Goal: Information Seeking & Learning: Learn about a topic

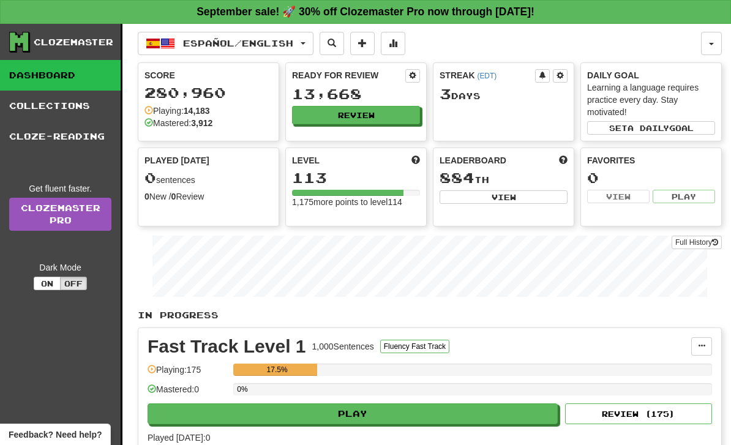
click at [470, 416] on button "Play" at bounding box center [353, 414] width 410 height 21
select select "**"
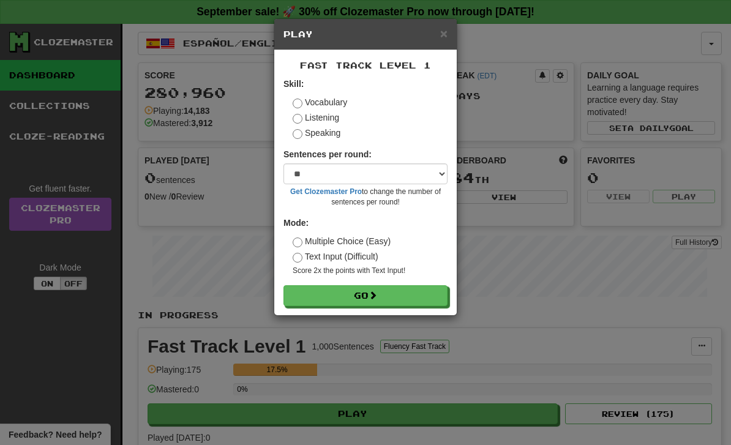
click at [538, 331] on div "× Play Fast Track Level 1 Skill: Vocabulary Listening Speaking Sentences per ro…" at bounding box center [365, 222] width 731 height 445
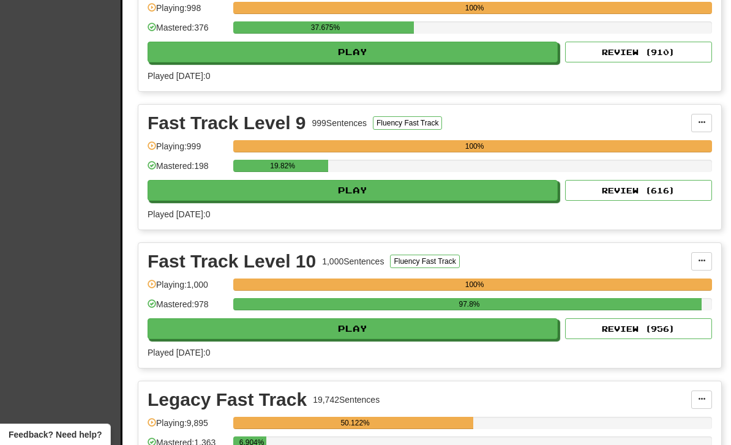
scroll to position [519, 0]
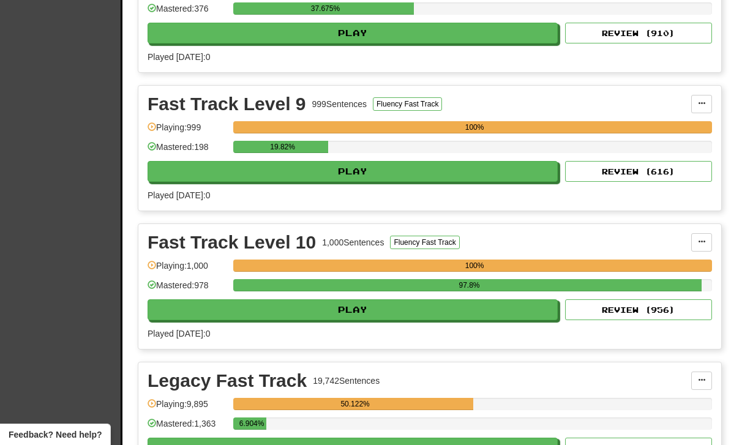
click at [471, 168] on button "Play" at bounding box center [353, 171] width 410 height 21
select select "**"
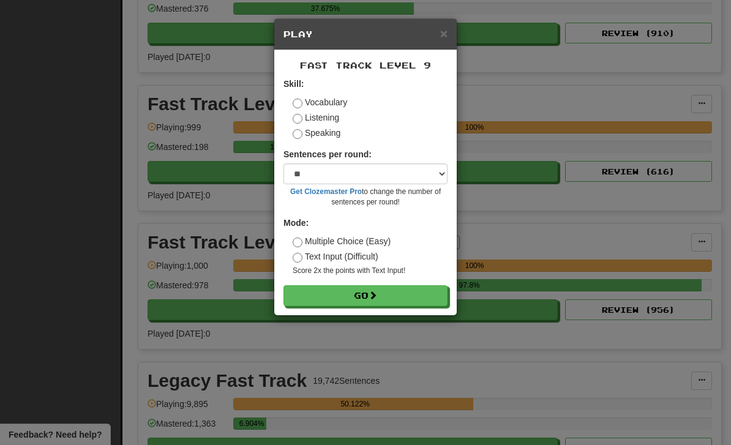
click at [422, 302] on button "Go" at bounding box center [366, 295] width 164 height 21
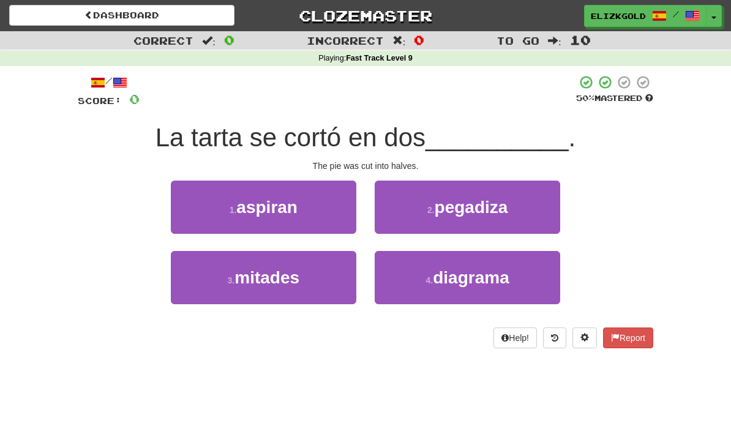
click at [198, 291] on button "3 . mitades" at bounding box center [264, 277] width 186 height 53
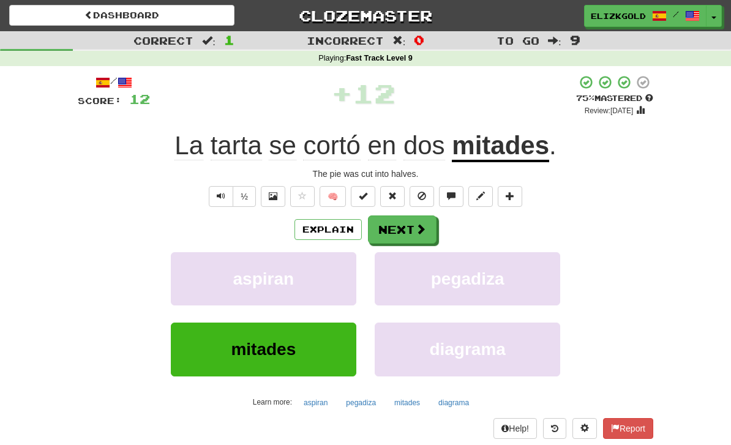
click at [412, 224] on button "Next" at bounding box center [402, 230] width 69 height 28
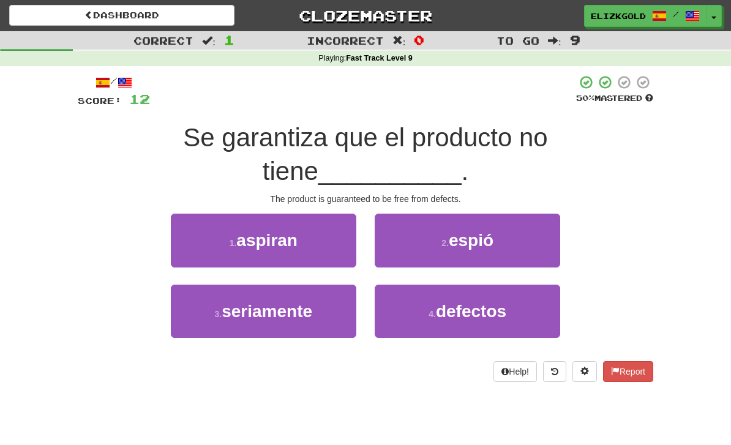
click at [508, 285] on button "4 . defectos" at bounding box center [468, 311] width 186 height 53
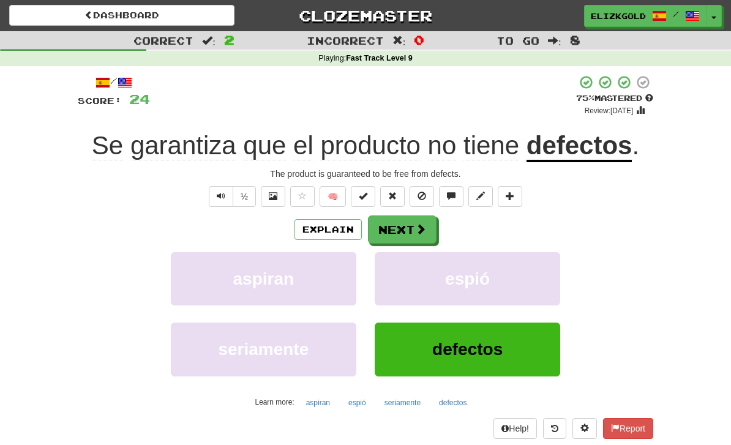
click at [416, 224] on span at bounding box center [420, 229] width 11 height 11
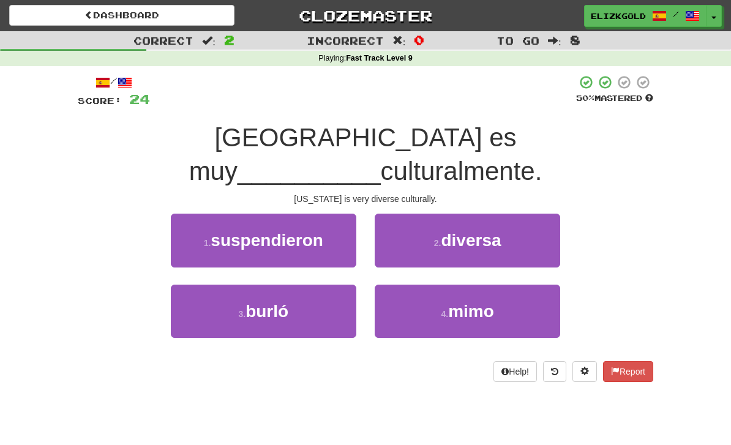
click at [525, 214] on button "2 . diversa" at bounding box center [468, 240] width 186 height 53
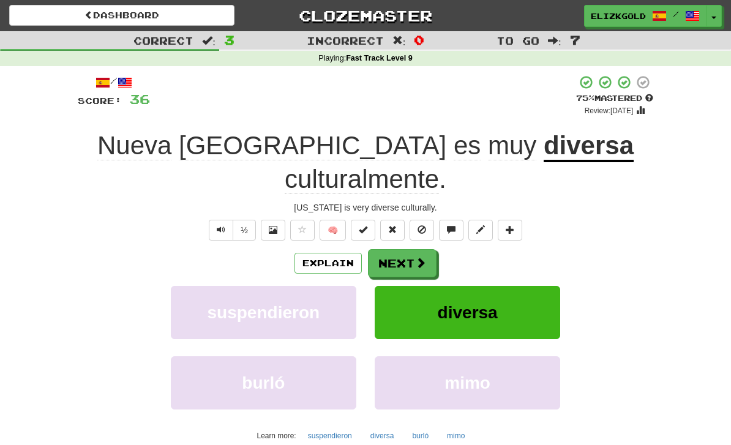
click at [413, 249] on button "Next" at bounding box center [402, 263] width 69 height 28
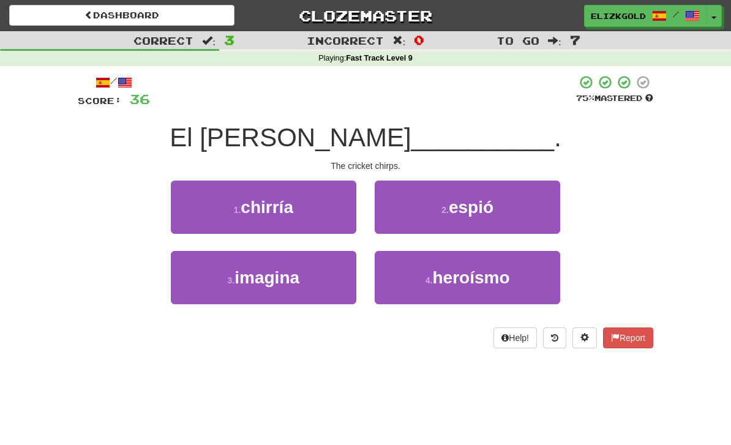
click at [200, 219] on button "1 . [GEOGRAPHIC_DATA]" at bounding box center [264, 207] width 186 height 53
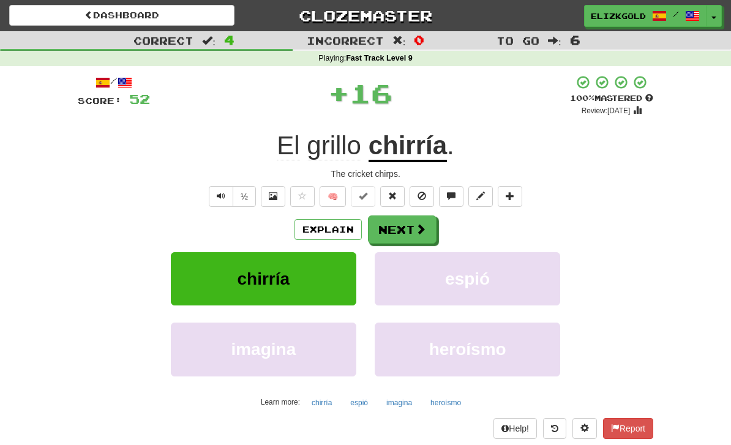
click at [423, 224] on span at bounding box center [420, 229] width 11 height 11
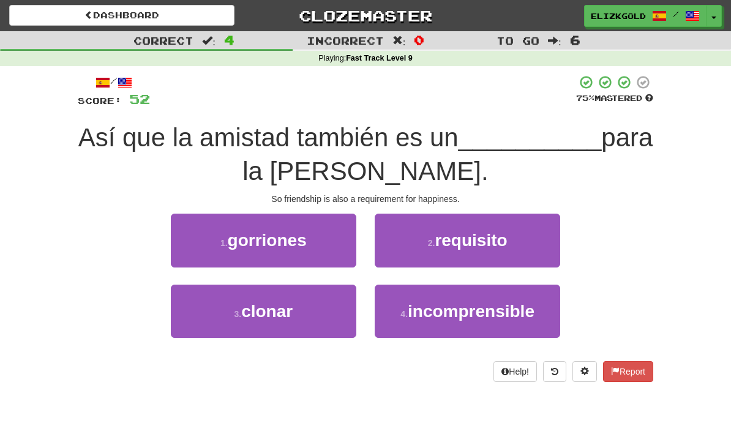
click at [521, 242] on button "2 . requisito" at bounding box center [468, 240] width 186 height 53
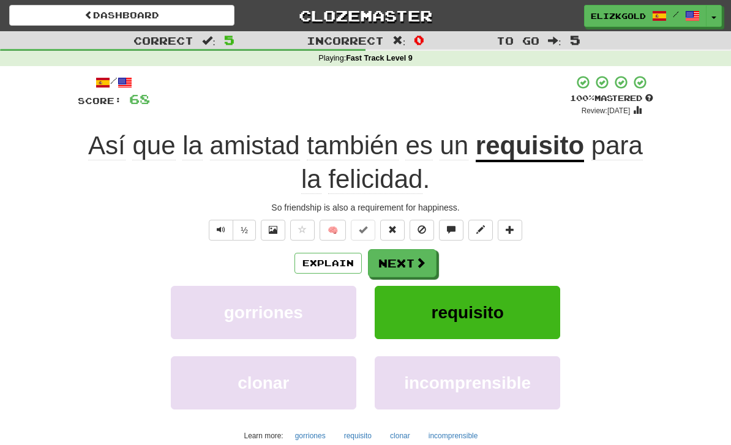
click at [423, 253] on button "Next" at bounding box center [402, 263] width 69 height 28
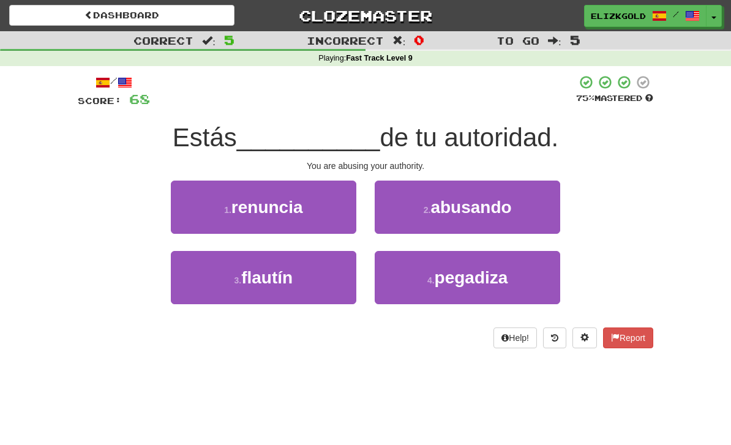
click at [533, 217] on button "2 . abusando" at bounding box center [468, 207] width 186 height 53
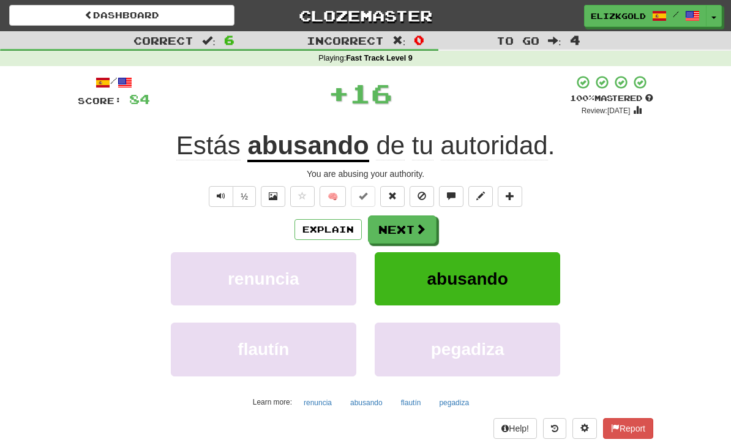
click at [417, 225] on span at bounding box center [420, 229] width 11 height 11
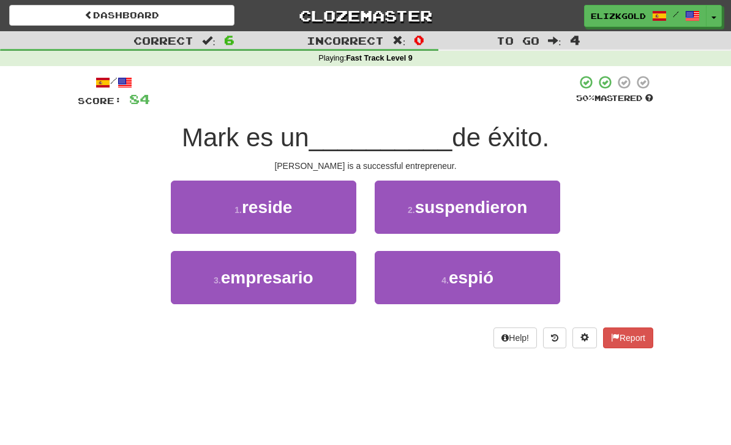
click at [187, 282] on button "3 . empresario" at bounding box center [264, 277] width 186 height 53
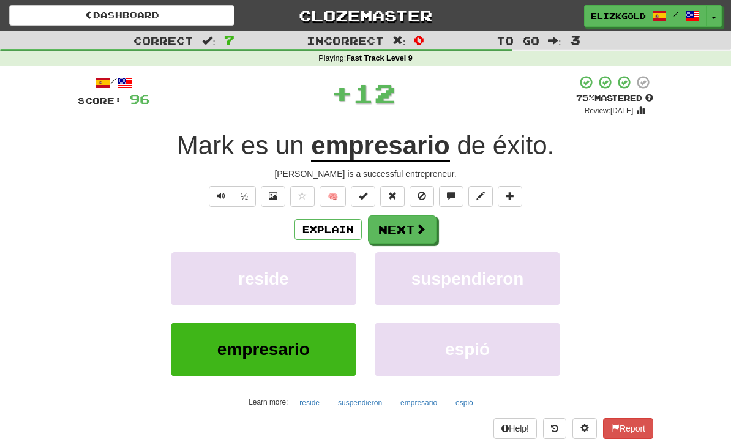
click at [409, 224] on button "Next" at bounding box center [402, 230] width 69 height 28
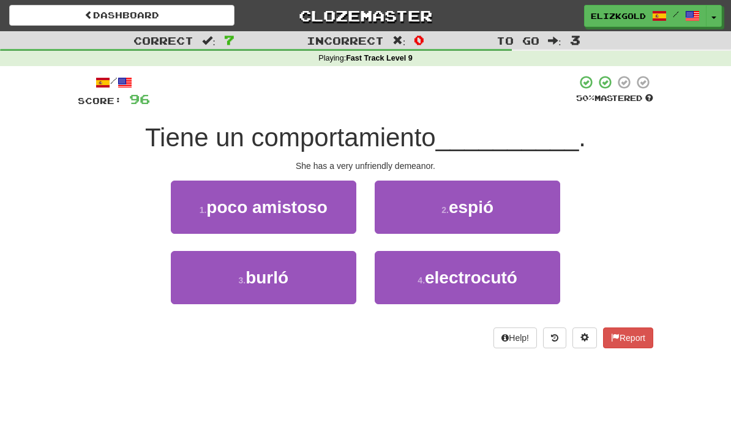
click at [187, 209] on button "1 . poco amistoso" at bounding box center [264, 207] width 186 height 53
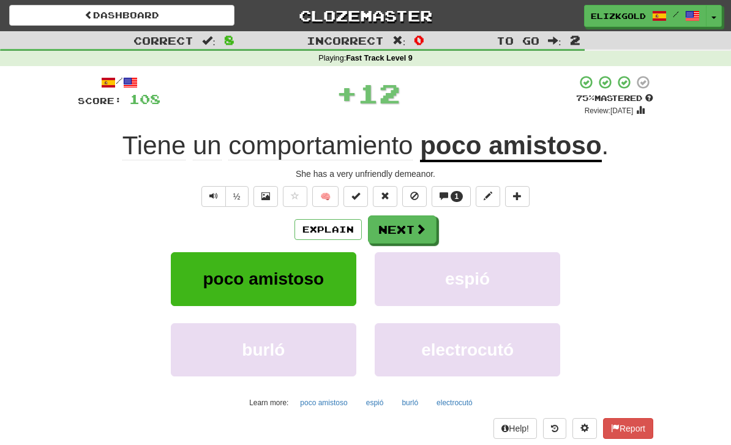
click at [412, 224] on button "Next" at bounding box center [402, 230] width 69 height 28
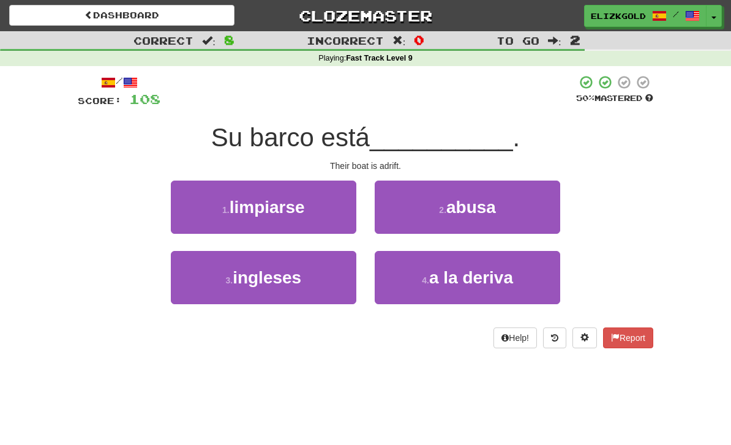
click at [492, 288] on button "4 . a la deriva" at bounding box center [468, 277] width 186 height 53
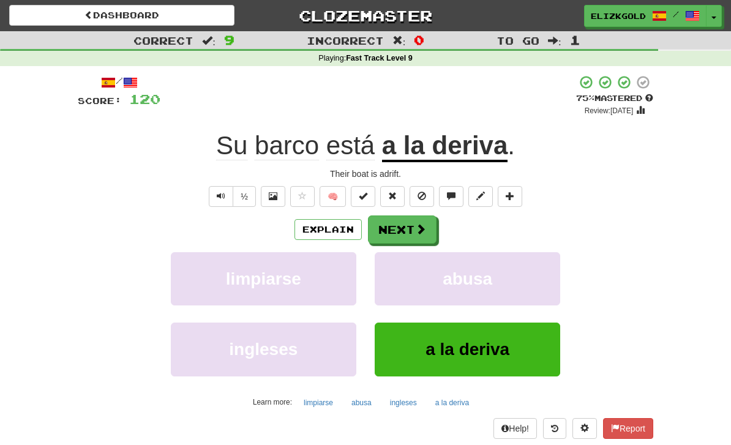
click at [430, 228] on button "Next" at bounding box center [402, 230] width 69 height 28
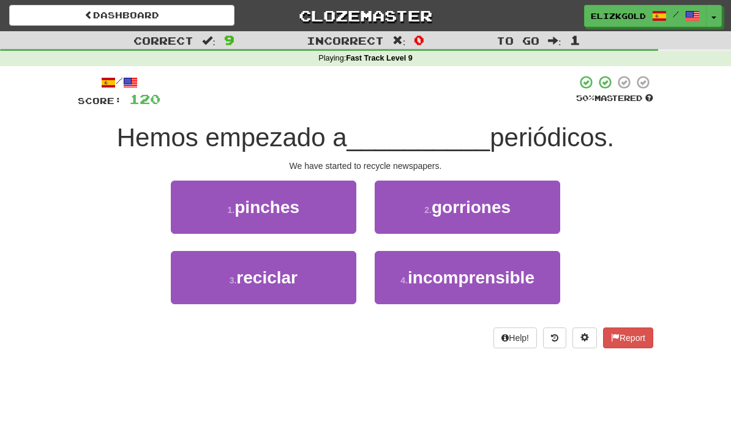
click at [215, 296] on button "3 . reciclar" at bounding box center [264, 277] width 186 height 53
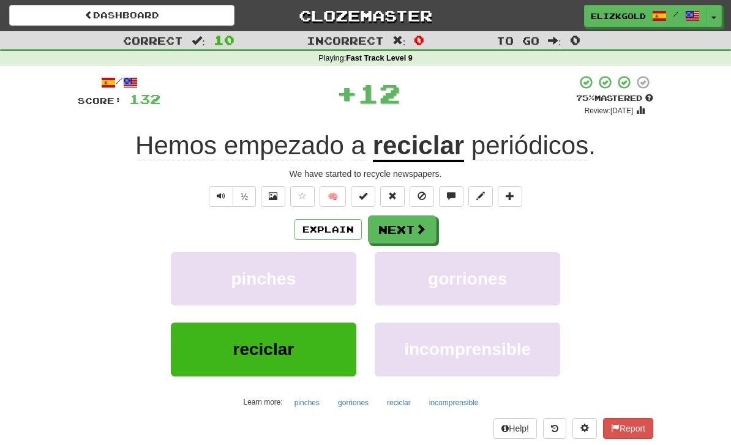
click at [412, 226] on button "Next" at bounding box center [402, 230] width 69 height 28
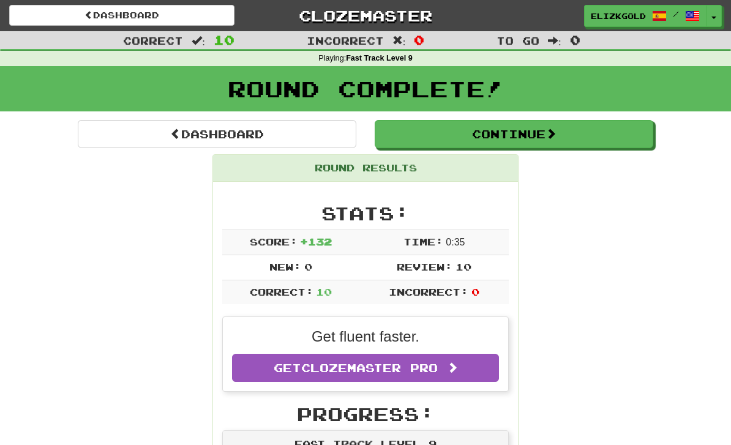
click at [617, 138] on button "Continue" at bounding box center [514, 134] width 279 height 28
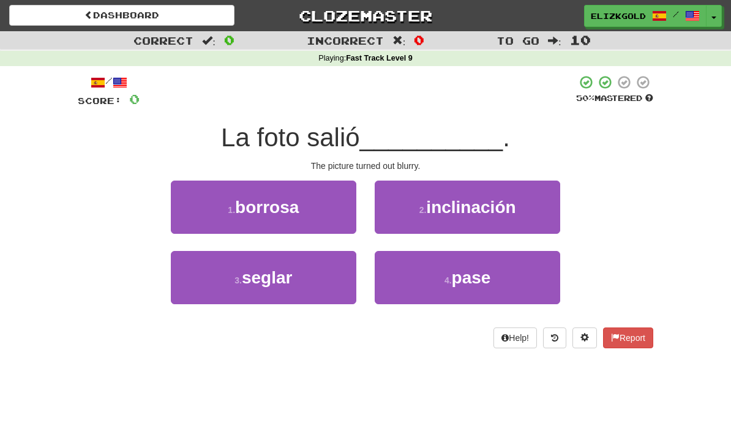
click at [207, 220] on button "1 . [GEOGRAPHIC_DATA]" at bounding box center [264, 207] width 186 height 53
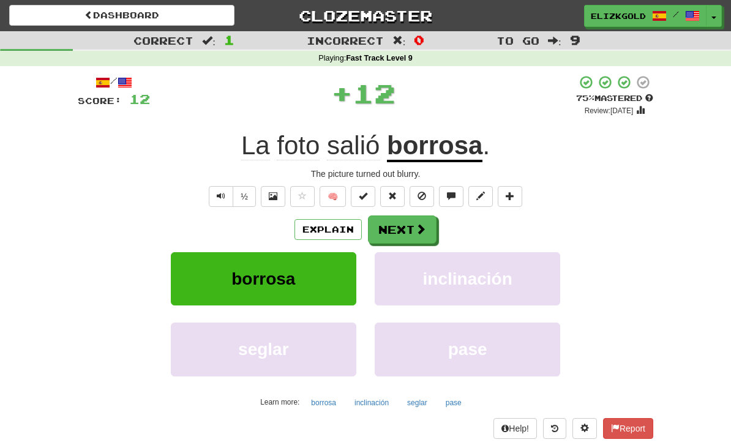
click at [418, 224] on span at bounding box center [420, 229] width 11 height 11
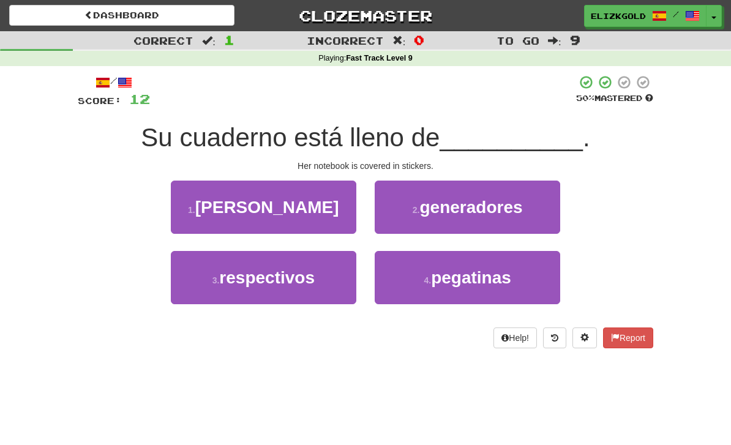
click at [505, 287] on button "4 . pegatinas" at bounding box center [468, 277] width 186 height 53
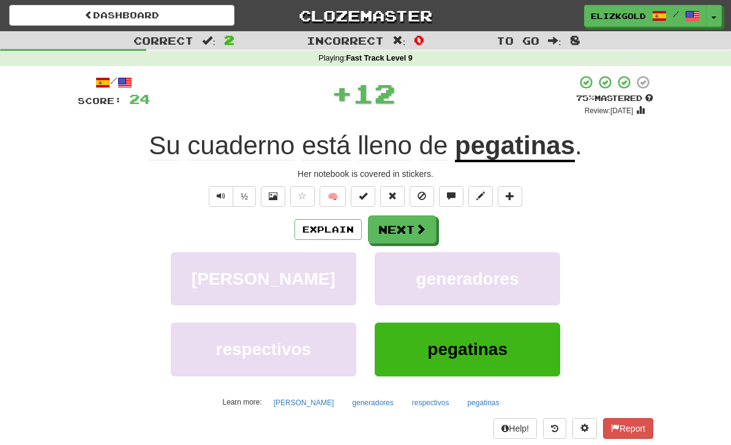
click at [418, 220] on button "Next" at bounding box center [402, 230] width 69 height 28
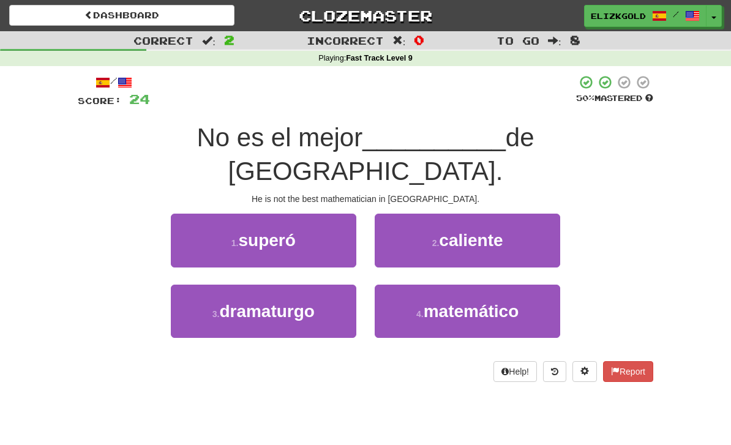
click at [536, 285] on button "4 . matemático" at bounding box center [468, 311] width 186 height 53
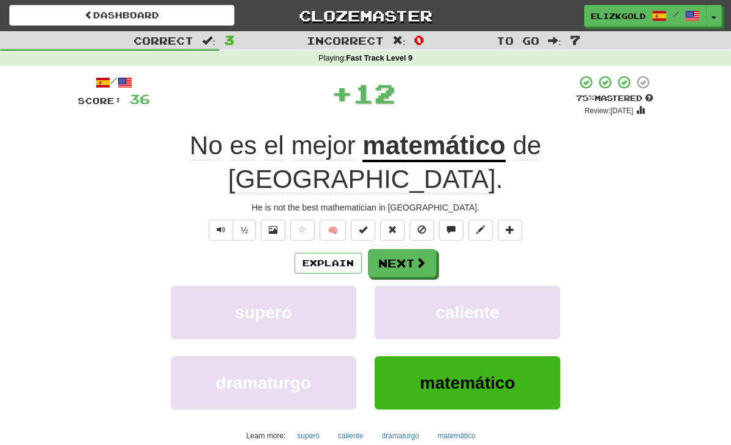
click at [415, 257] on span at bounding box center [420, 262] width 11 height 11
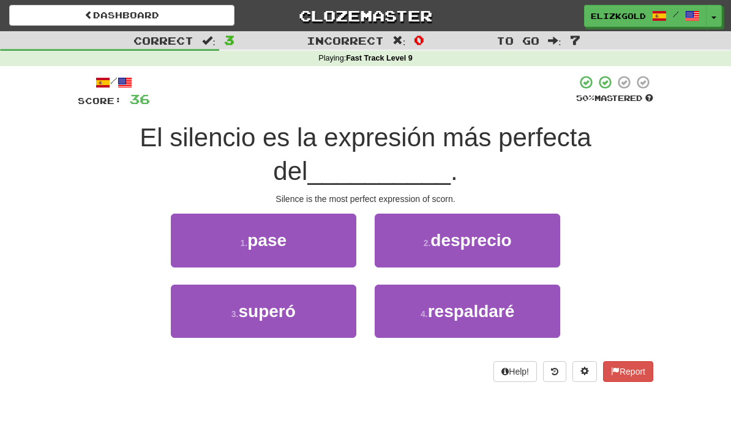
click at [504, 242] on span "desprecio" at bounding box center [471, 240] width 81 height 19
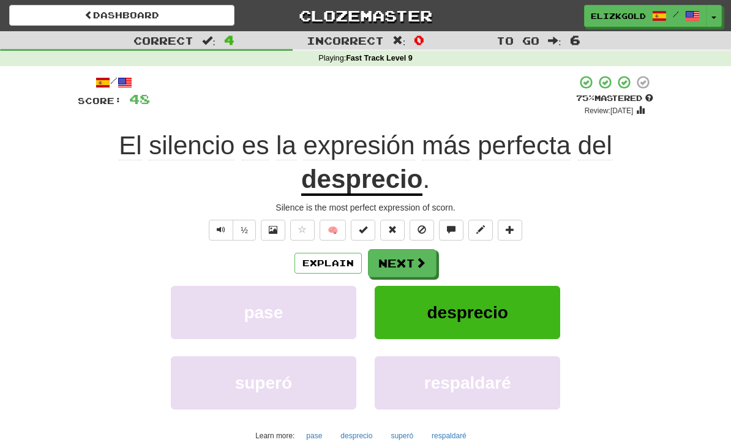
click at [412, 255] on button "Next" at bounding box center [402, 263] width 69 height 28
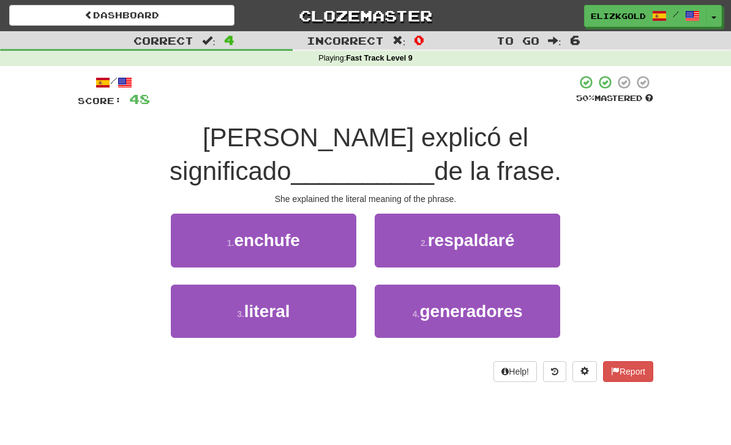
click at [192, 285] on button "3 . literal" at bounding box center [264, 311] width 186 height 53
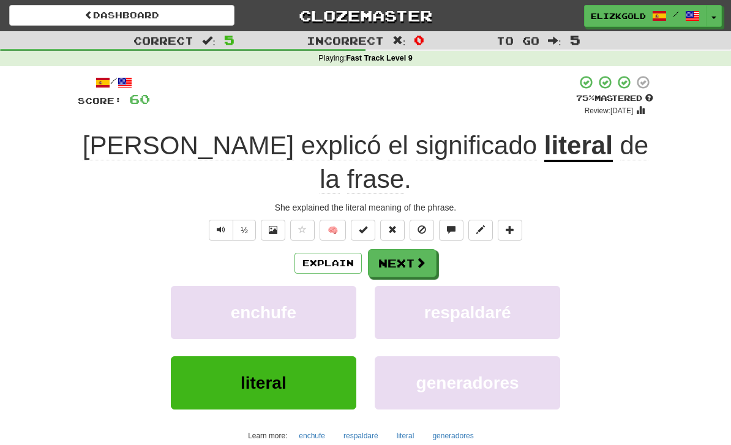
click at [415, 257] on span at bounding box center [420, 262] width 11 height 11
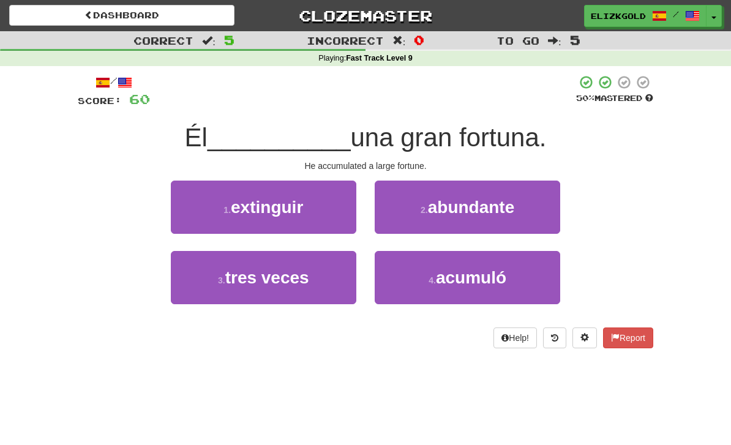
click at [512, 300] on button "4 . acumuló" at bounding box center [468, 277] width 186 height 53
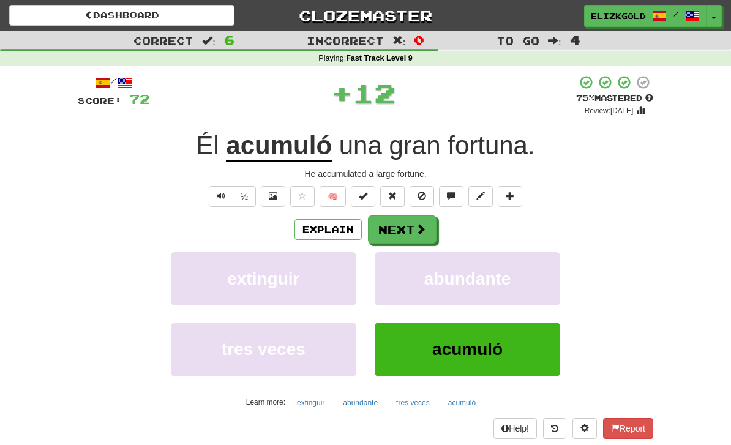
click at [416, 230] on span at bounding box center [420, 229] width 11 height 11
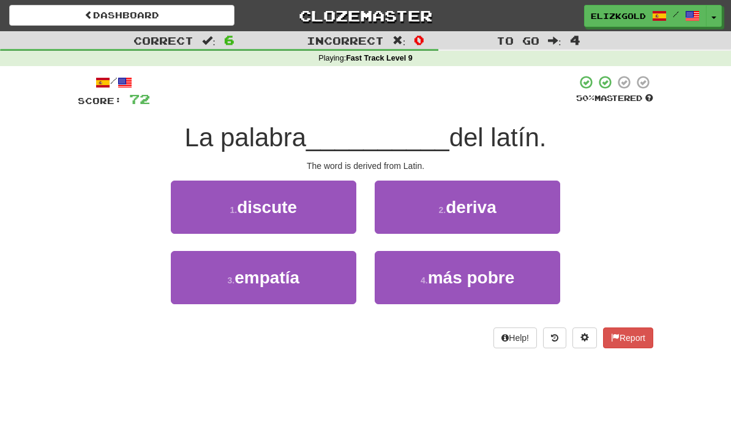
click at [541, 195] on button "2 . deriva" at bounding box center [468, 207] width 186 height 53
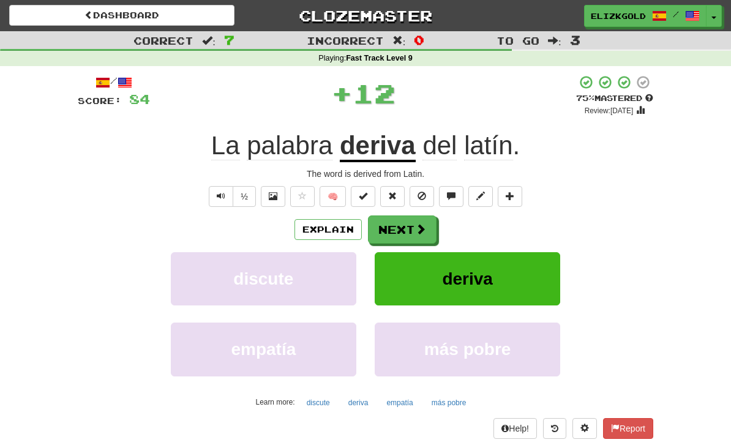
click at [410, 222] on button "Next" at bounding box center [402, 230] width 69 height 28
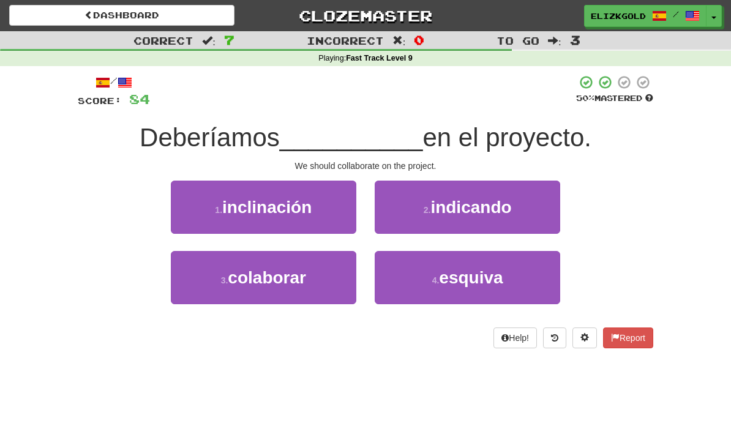
click at [197, 279] on button "3 . colaborar" at bounding box center [264, 277] width 186 height 53
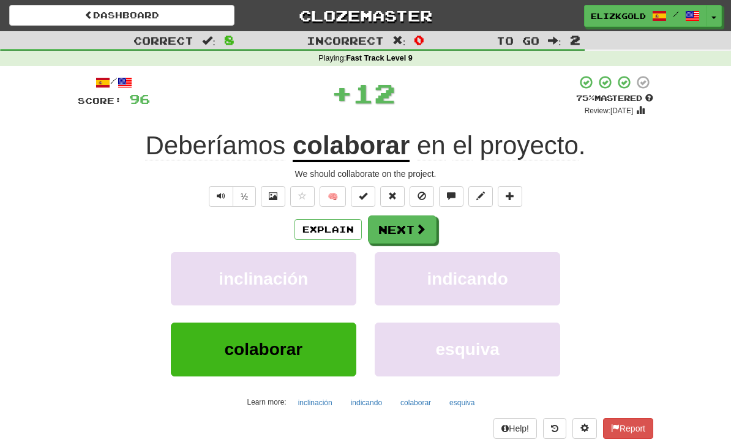
click at [429, 216] on button "Next" at bounding box center [402, 230] width 69 height 28
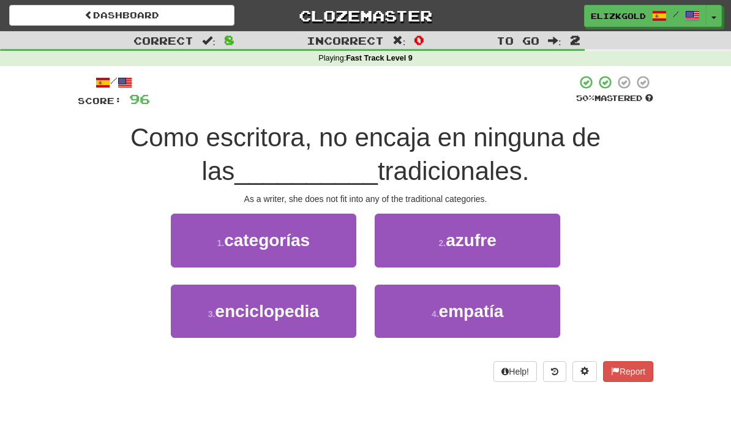
click at [200, 260] on button "1 . categorías" at bounding box center [264, 240] width 186 height 53
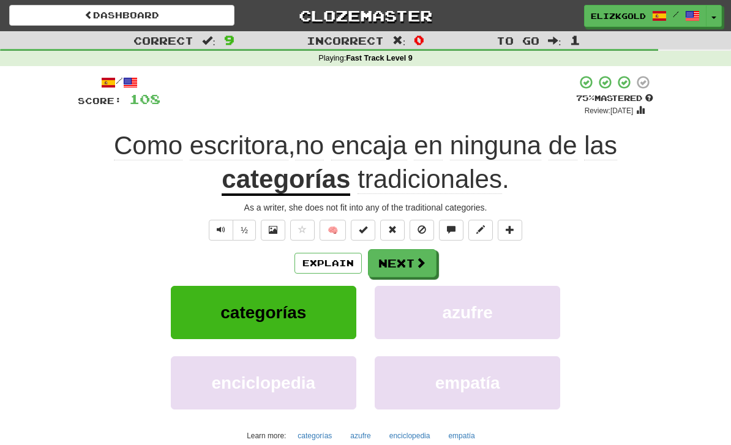
click at [410, 254] on button "Next" at bounding box center [402, 263] width 69 height 28
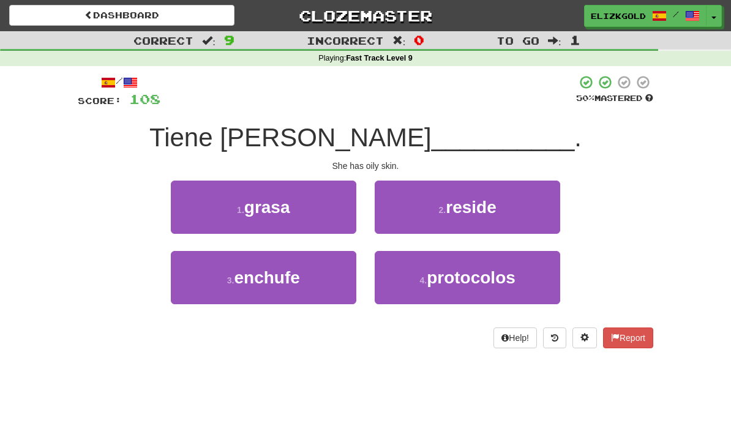
click at [207, 217] on button "1 . grasa" at bounding box center [264, 207] width 186 height 53
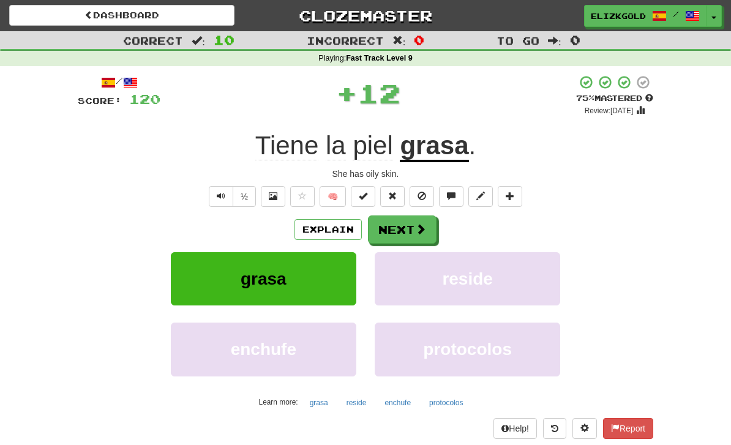
click at [419, 230] on span at bounding box center [420, 229] width 11 height 11
